Goal: Navigation & Orientation: Understand site structure

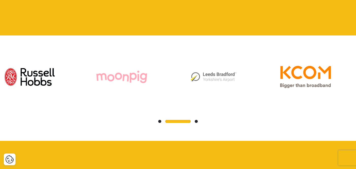
scroll to position [466, 0]
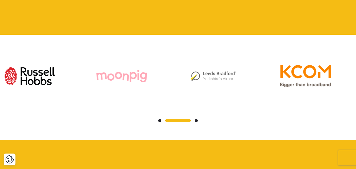
click at [125, 65] on img at bounding box center [121, 76] width 51 height 51
click at [131, 70] on img at bounding box center [121, 76] width 51 height 51
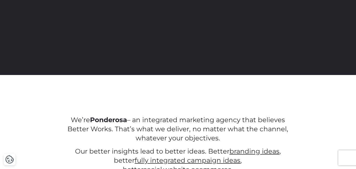
scroll to position [0, 0]
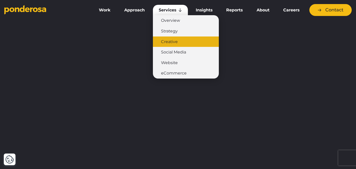
click at [167, 42] on link "Creative" at bounding box center [186, 42] width 66 height 11
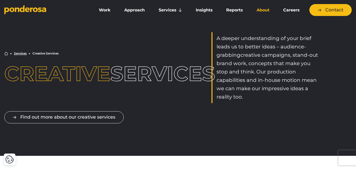
click at [260, 11] on link "About" at bounding box center [263, 10] width 25 height 11
